Goal: Information Seeking & Learning: Learn about a topic

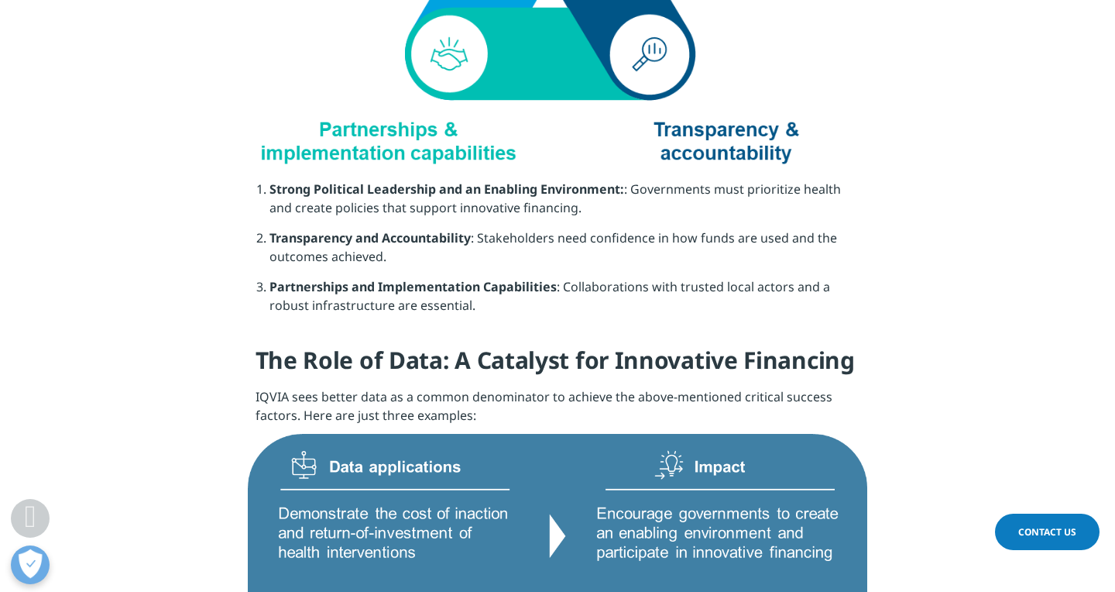
scroll to position [2044, 0]
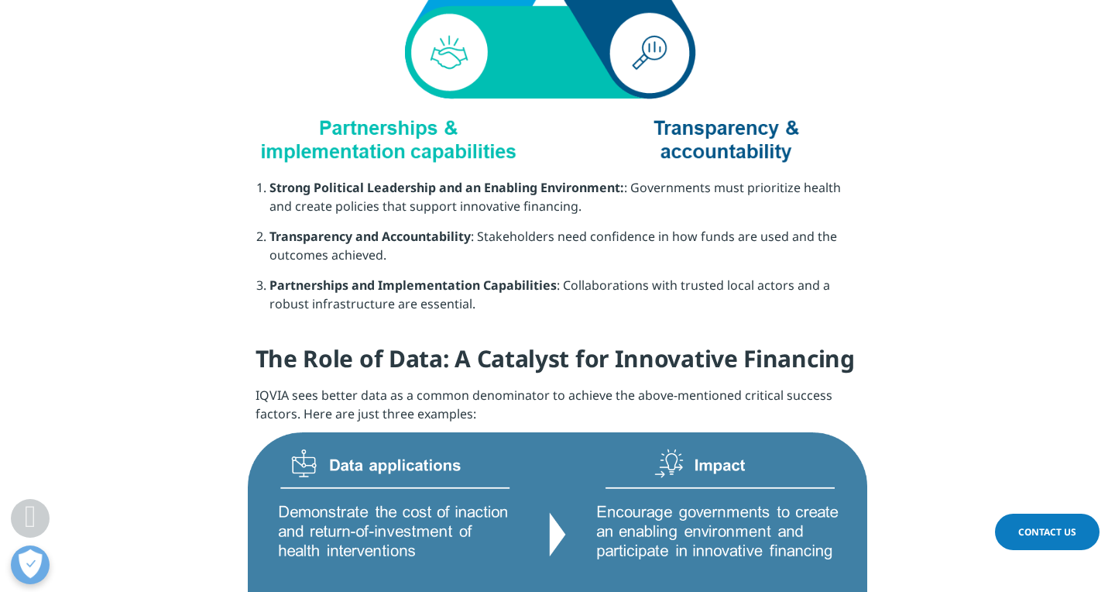
click at [557, 483] on img at bounding box center [557, 594] width 619 height 325
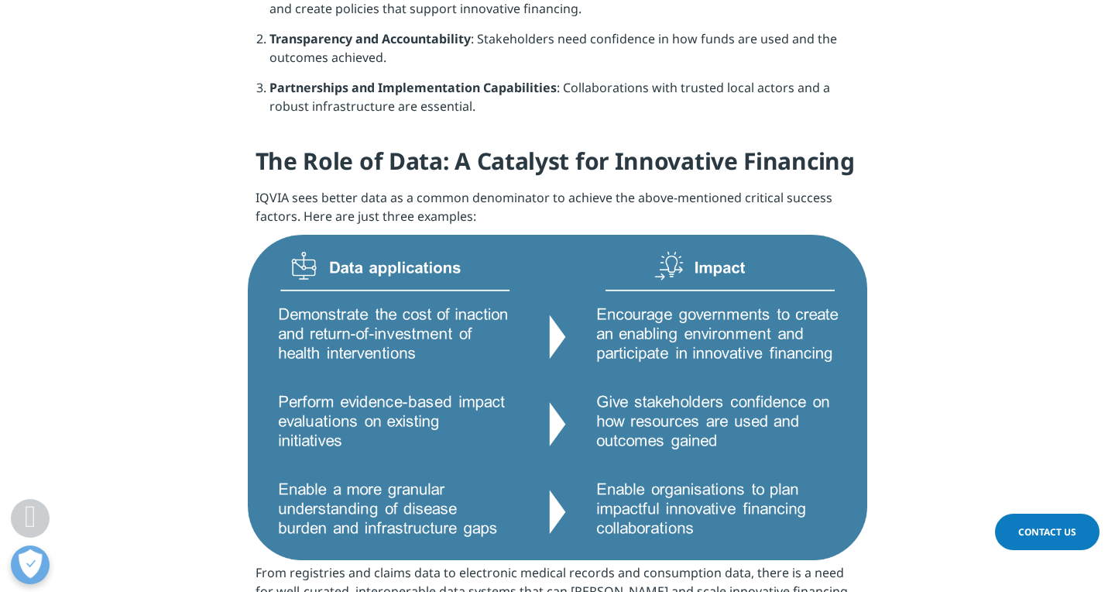
scroll to position [2261, 0]
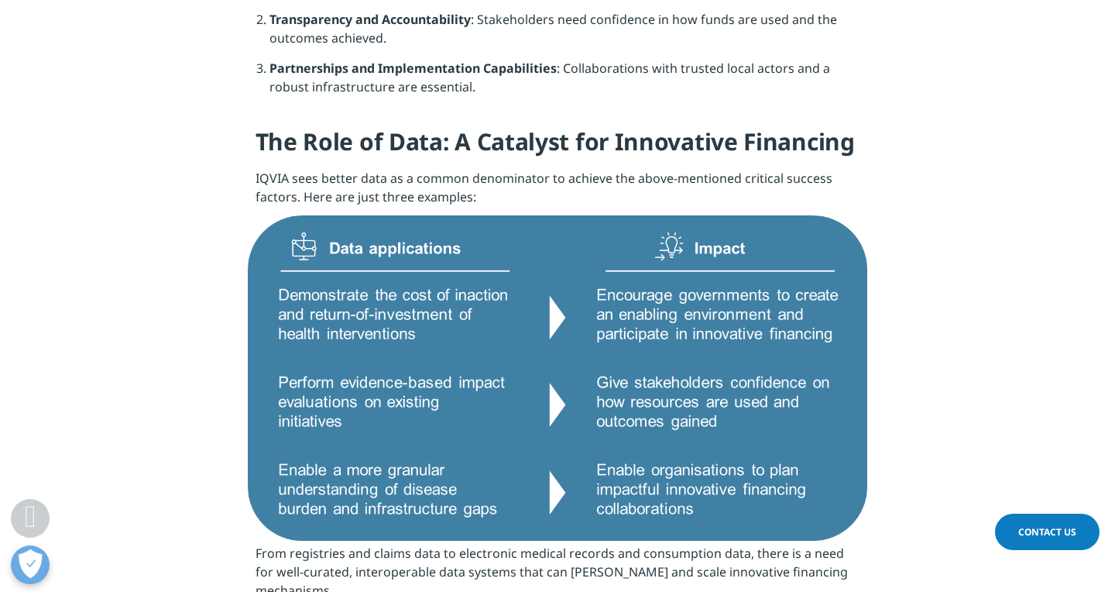
click at [558, 439] on img at bounding box center [557, 377] width 619 height 325
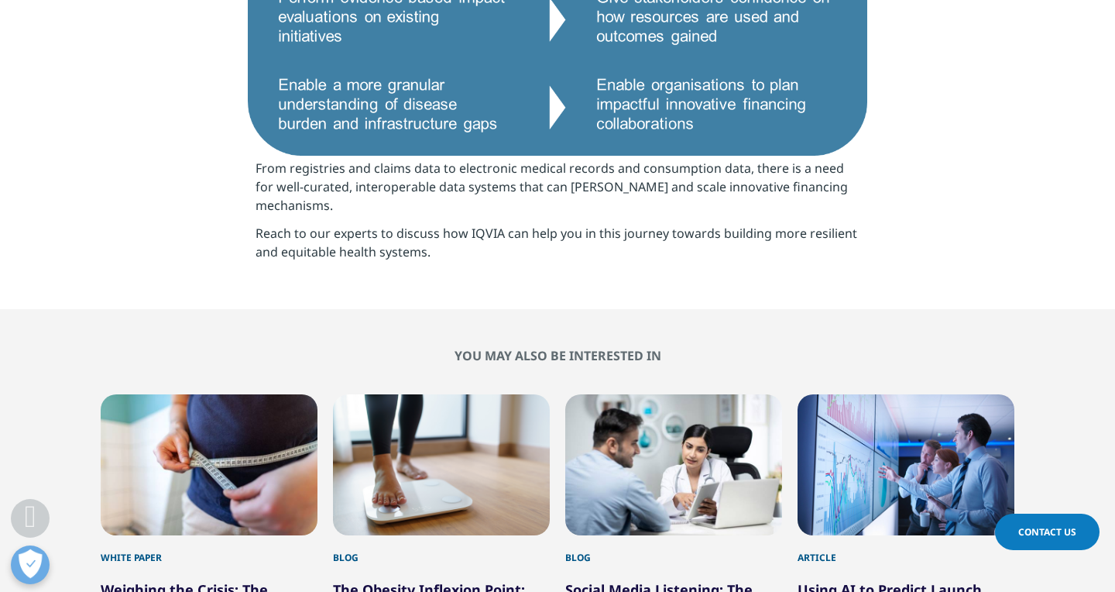
scroll to position [2663, 0]
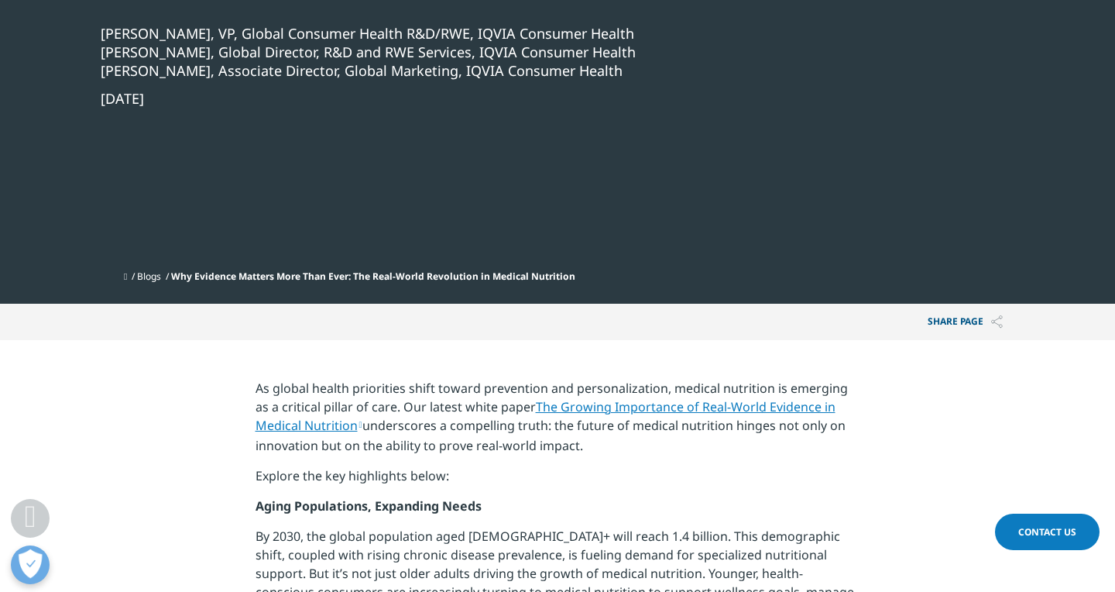
scroll to position [372, 0]
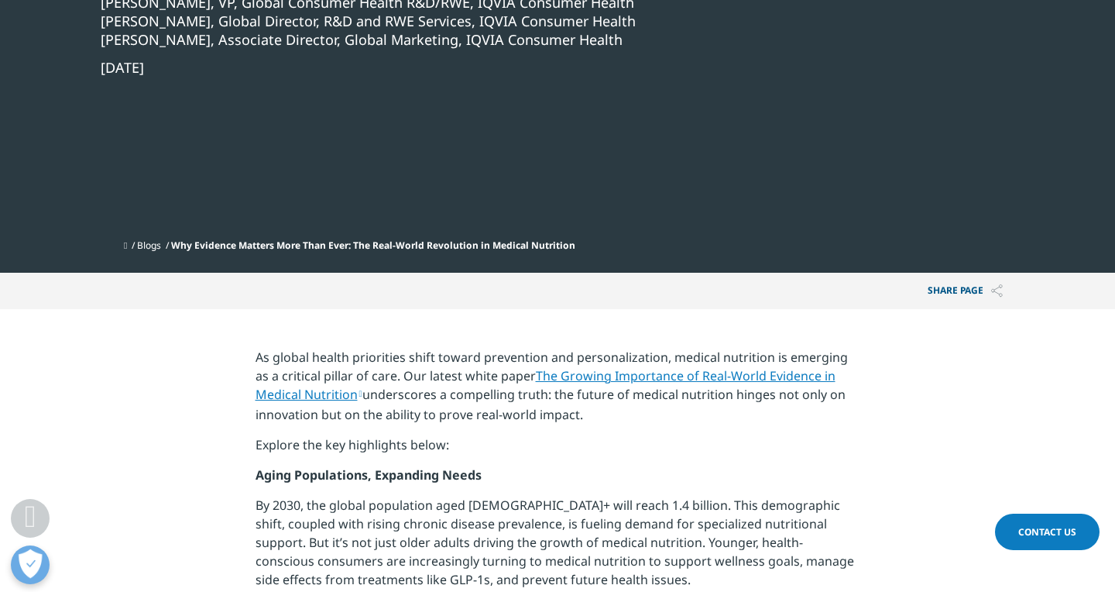
click at [677, 377] on link "The Growing Importance of Real-World Evidence in Medical Nutrition" at bounding box center [545, 385] width 580 height 36
click at [427, 568] on p "By 2030, the global population aged [DEMOGRAPHIC_DATA]+ will reach 1.4 billion.…" at bounding box center [557, 548] width 605 height 105
click at [781, 493] on p "Aging Populations, Expanding Needs" at bounding box center [557, 480] width 605 height 30
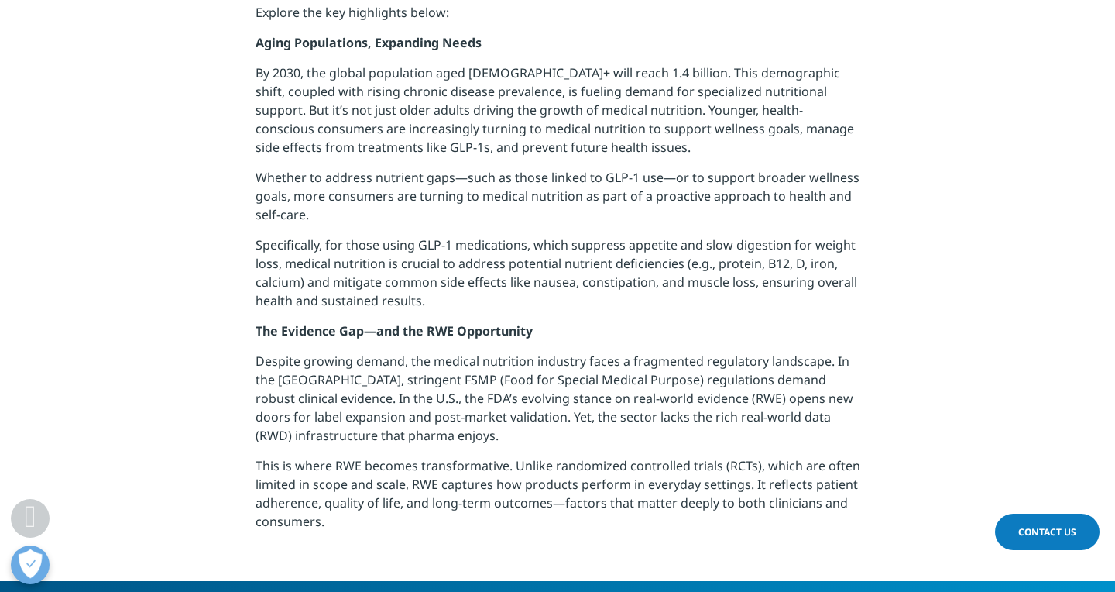
scroll to position [805, 0]
